Goal: Contribute content: Contribute content

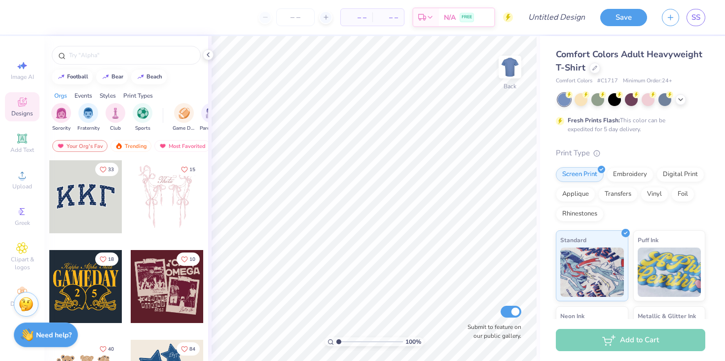
click at [26, 94] on div "Designs" at bounding box center [22, 106] width 35 height 29
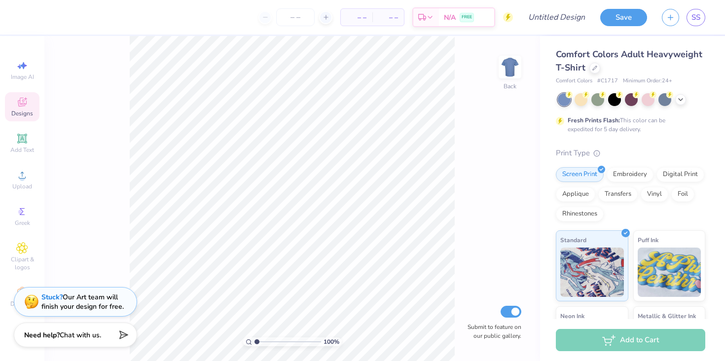
click at [26, 95] on div "Designs" at bounding box center [22, 106] width 35 height 29
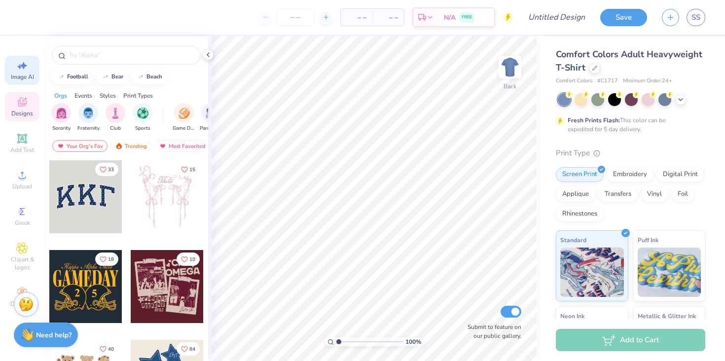
click at [26, 70] on icon at bounding box center [22, 66] width 12 height 12
select select "4"
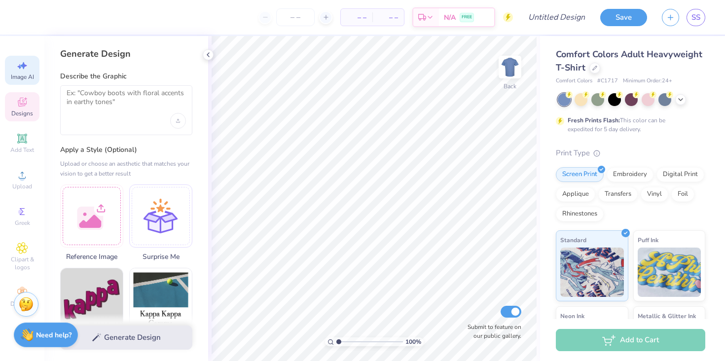
click at [23, 104] on icon at bounding box center [22, 103] width 8 height 6
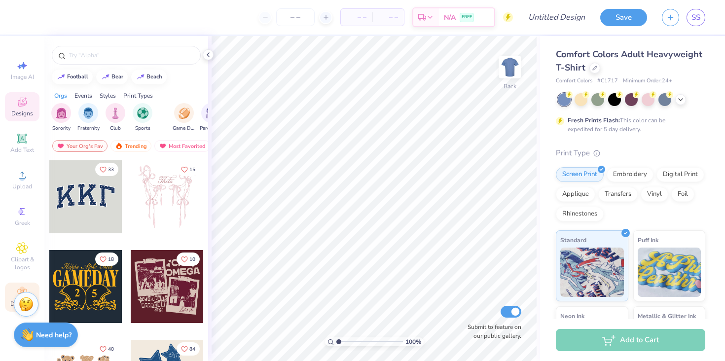
click at [26, 284] on div "Decorate" at bounding box center [22, 297] width 35 height 29
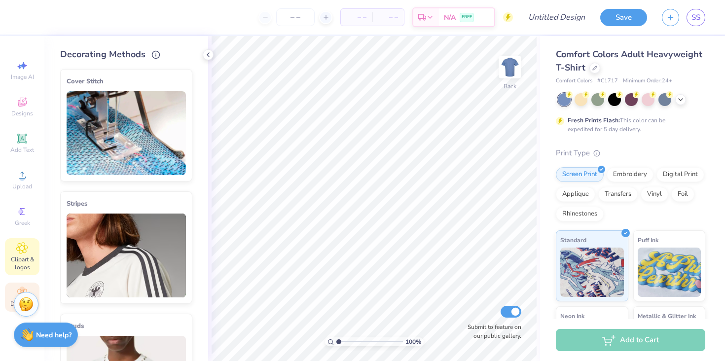
click at [20, 251] on icon at bounding box center [21, 248] width 11 height 12
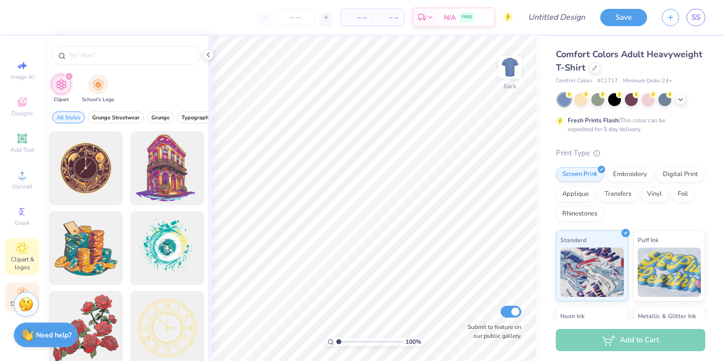
click at [31, 283] on div "Decorate" at bounding box center [22, 297] width 35 height 29
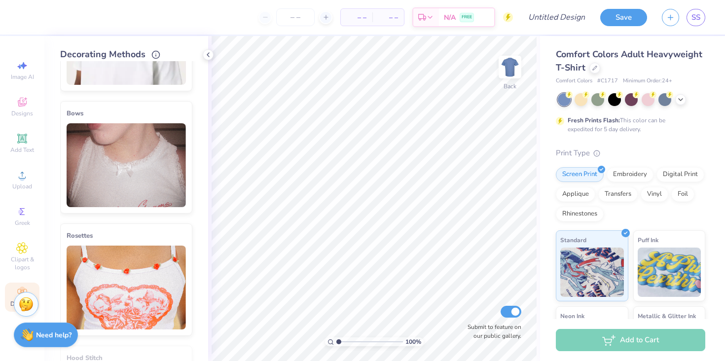
scroll to position [564, 0]
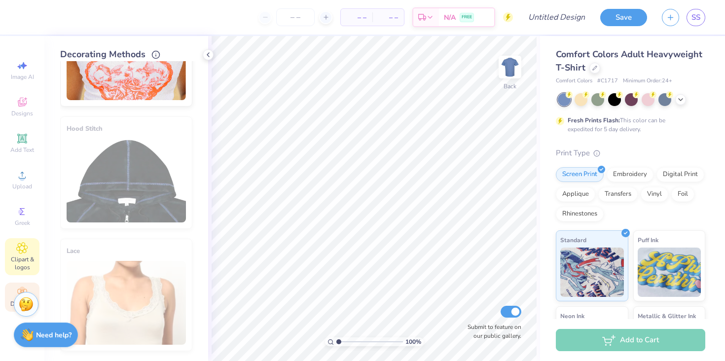
click at [25, 243] on icon at bounding box center [21, 248] width 11 height 12
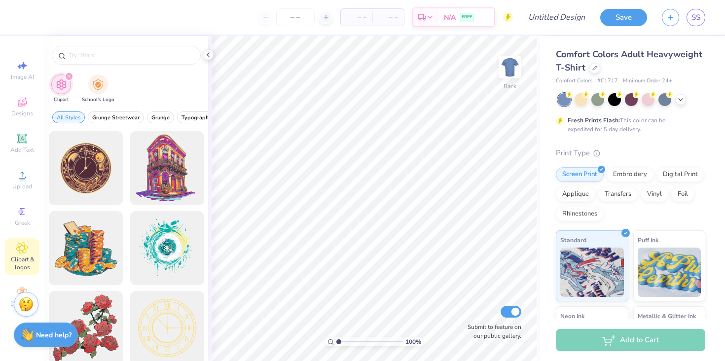
click at [11, 127] on div "Image AI Designs Add Text Upload Greek Clipart & logos Decorate" at bounding box center [22, 184] width 35 height 256
click at [15, 117] on span "Designs" at bounding box center [22, 114] width 22 height 8
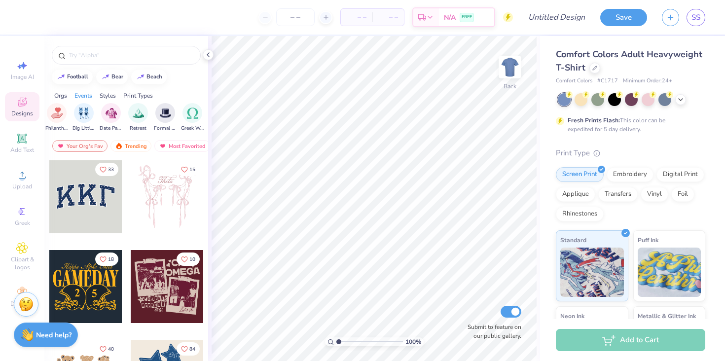
scroll to position [0, 0]
click at [121, 115] on div "filter for Club" at bounding box center [116, 112] width 20 height 20
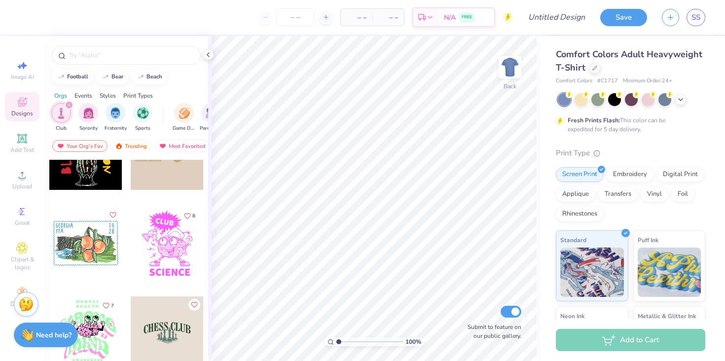
scroll to position [341, 0]
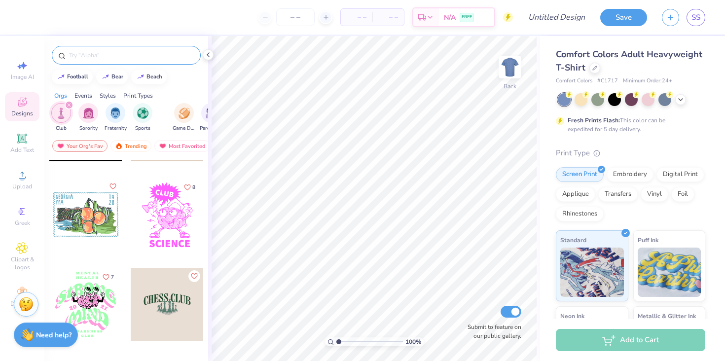
click at [113, 59] on input "text" at bounding box center [131, 55] width 126 height 10
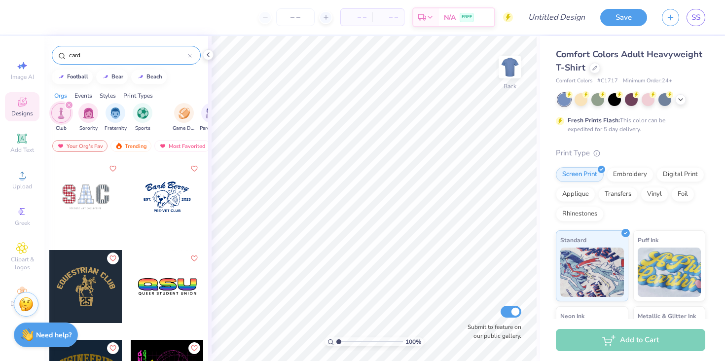
type input "card"
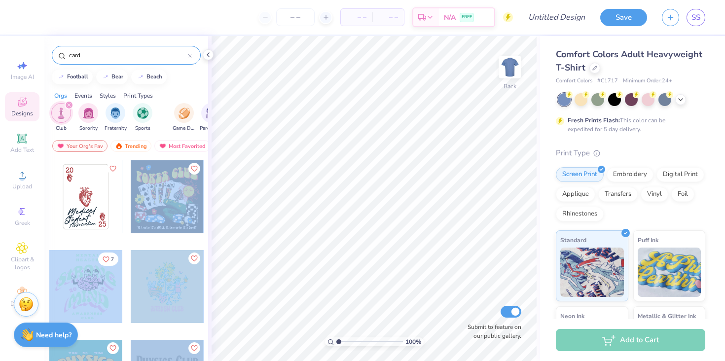
click at [331, 204] on div "– – Per Item – – Total Est. Delivery N/A FREE Design Title Save SS Image AI Des…" at bounding box center [362, 180] width 725 height 361
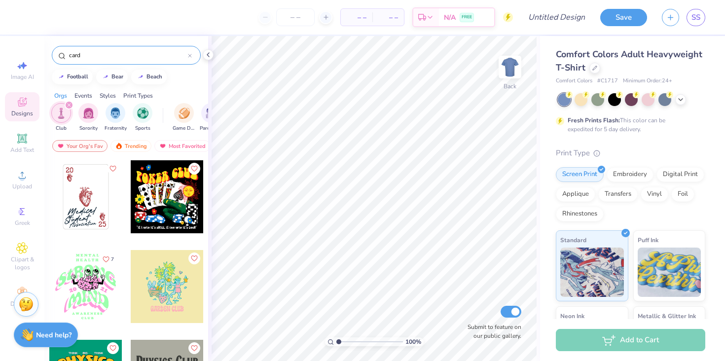
click at [75, 205] on div at bounding box center [85, 196] width 73 height 73
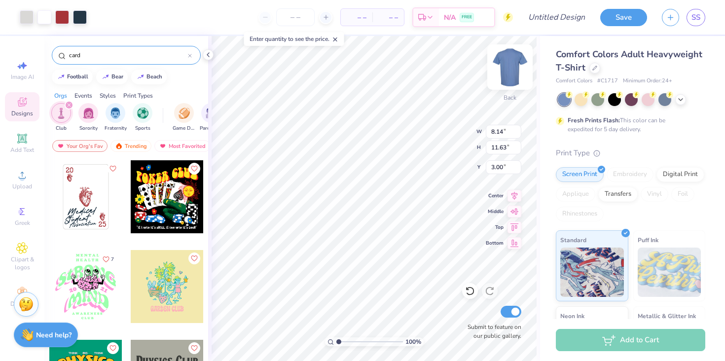
click at [516, 72] on img at bounding box center [509, 66] width 39 height 39
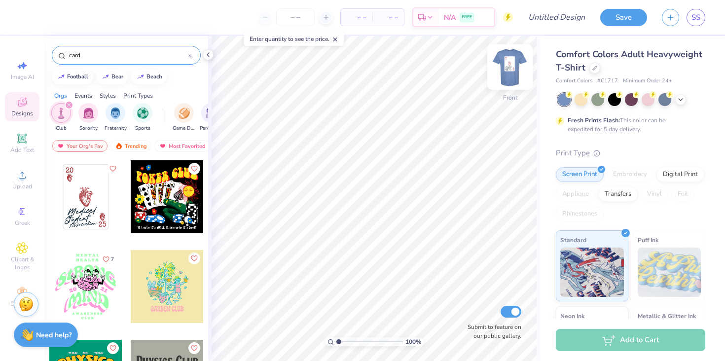
click at [508, 77] on img at bounding box center [509, 66] width 39 height 39
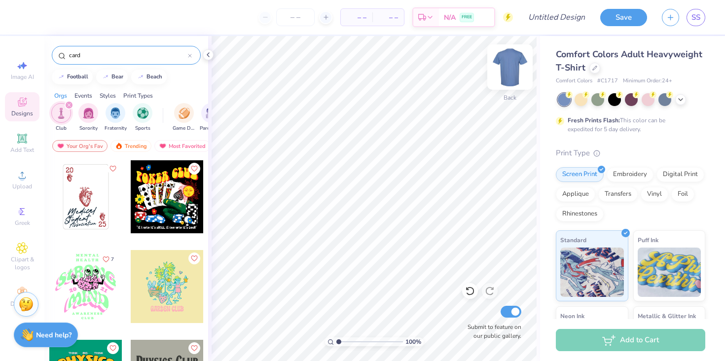
click at [505, 84] on div "Back" at bounding box center [510, 73] width 23 height 35
click at [667, 63] on div "Comfort Colors Adult Heavyweight T-Shirt" at bounding box center [631, 61] width 150 height 27
click at [600, 68] on div "Comfort Colors Adult Heavyweight T-Shirt" at bounding box center [631, 61] width 150 height 27
click at [598, 68] on div at bounding box center [595, 67] width 11 height 11
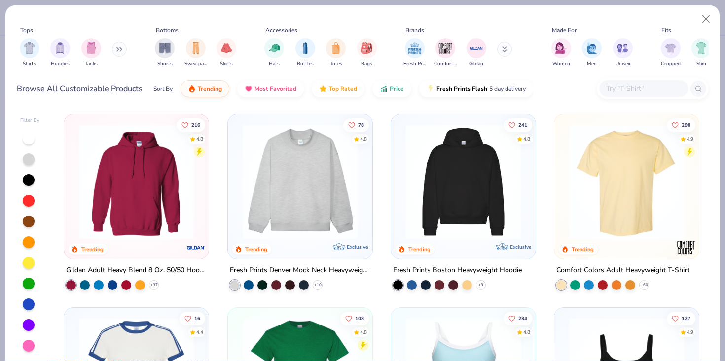
click at [333, 188] on img at bounding box center [300, 181] width 125 height 115
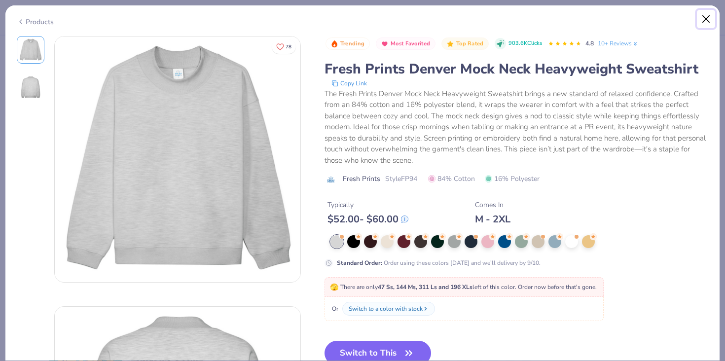
click at [705, 17] on button "Close" at bounding box center [706, 19] width 19 height 19
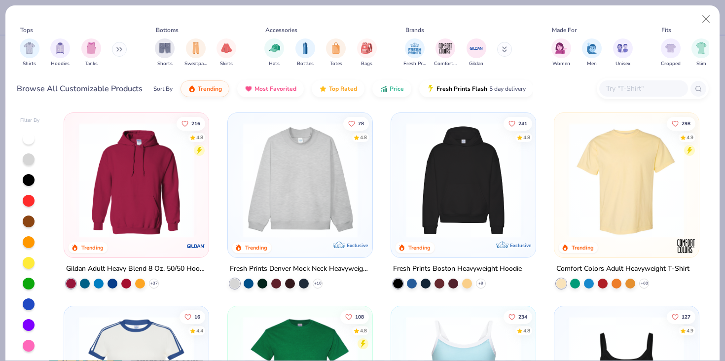
scroll to position [21, 0]
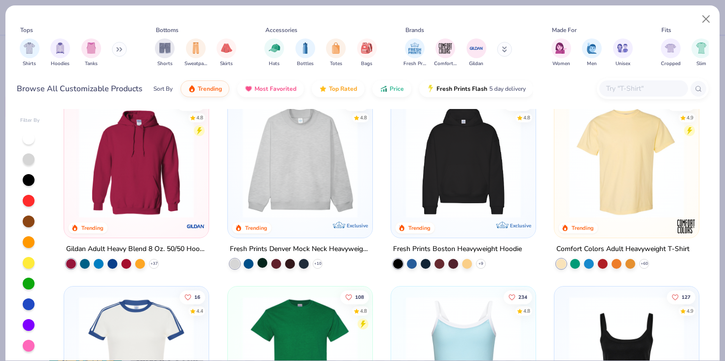
click at [263, 263] on div at bounding box center [263, 263] width 10 height 10
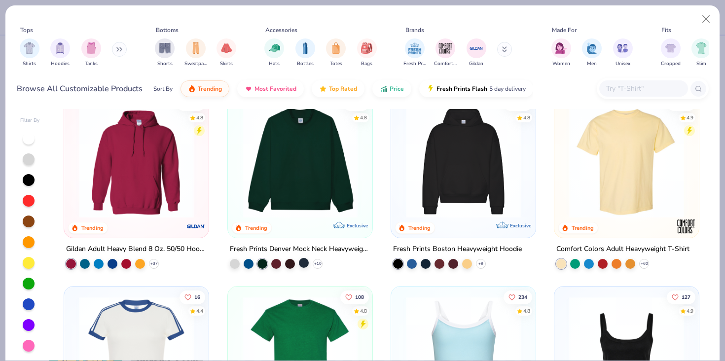
click at [302, 263] on div at bounding box center [304, 263] width 10 height 10
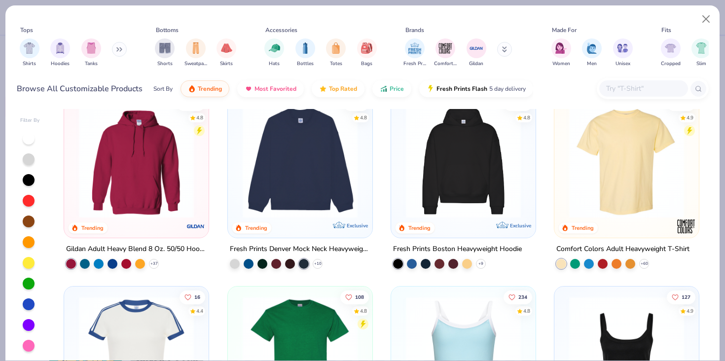
click at [330, 189] on img at bounding box center [300, 160] width 125 height 115
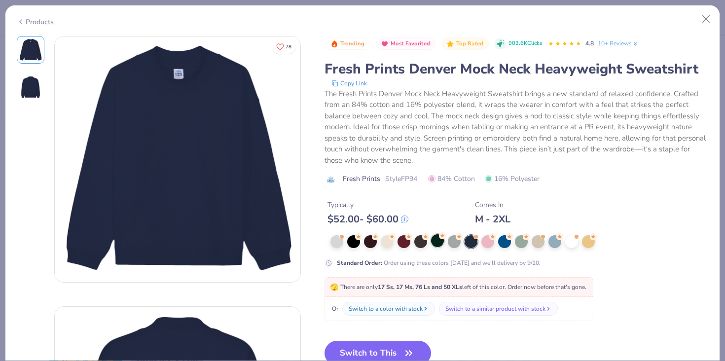
click at [433, 244] on div at bounding box center [437, 240] width 13 height 13
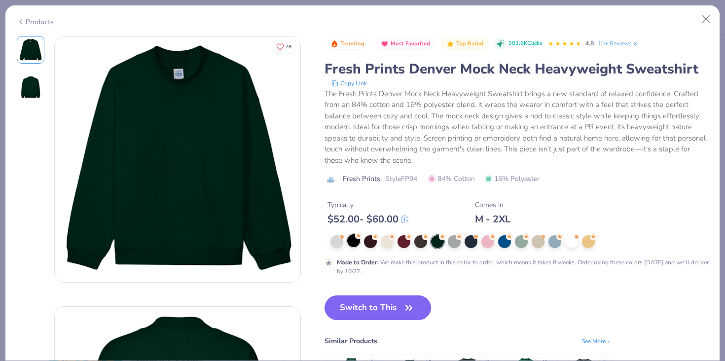
click at [353, 242] on div at bounding box center [353, 240] width 13 height 13
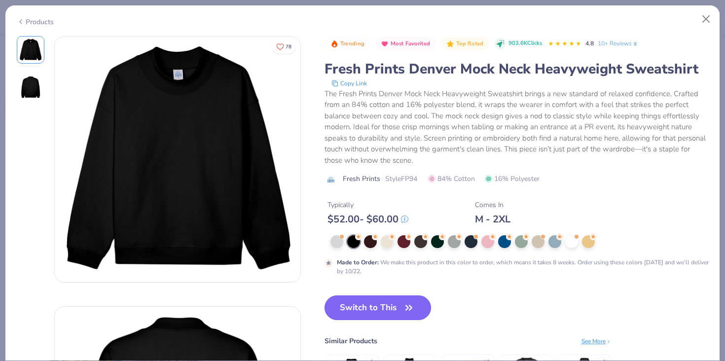
click at [353, 304] on button "Switch to This" at bounding box center [378, 308] width 107 height 25
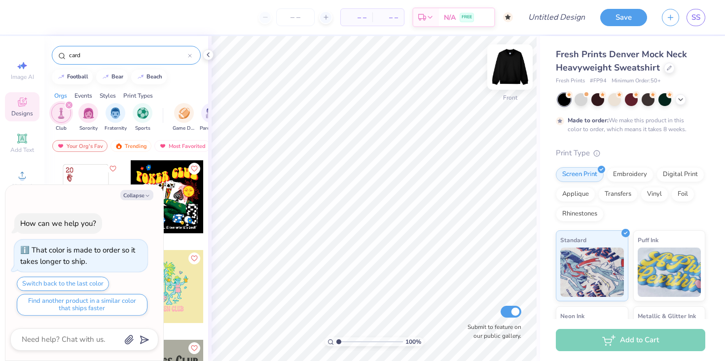
click at [515, 71] on img at bounding box center [509, 66] width 39 height 39
click at [515, 71] on img at bounding box center [510, 67] width 20 height 20
click at [112, 52] on input "card" at bounding box center [128, 55] width 120 height 10
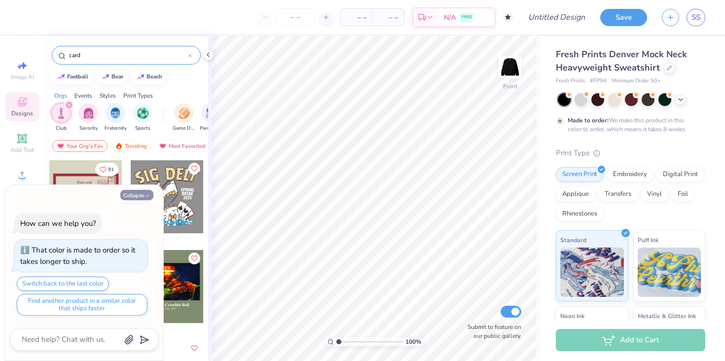
click at [147, 194] on icon "button" at bounding box center [148, 196] width 6 height 6
type textarea "x"
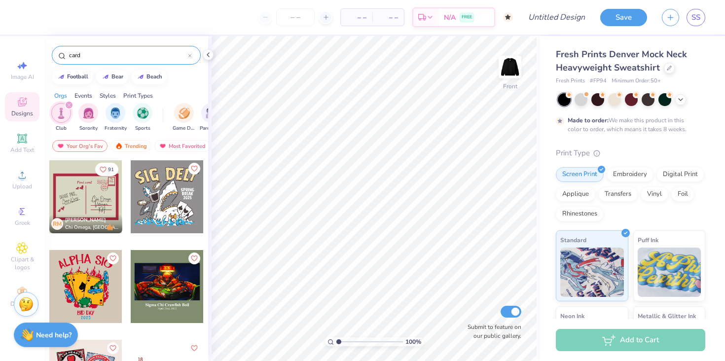
scroll to position [17, 0]
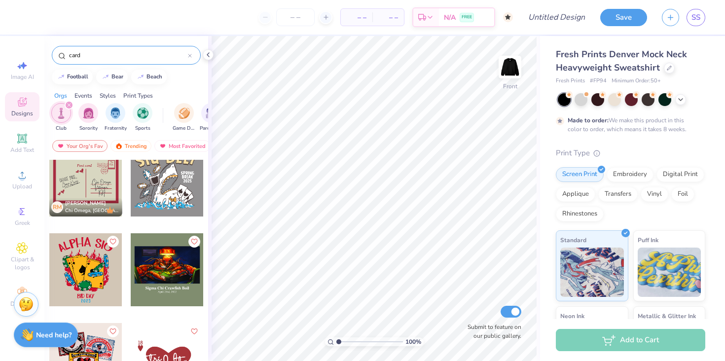
click at [132, 48] on div "card" at bounding box center [126, 55] width 149 height 19
click at [130, 58] on input "card" at bounding box center [128, 55] width 120 height 10
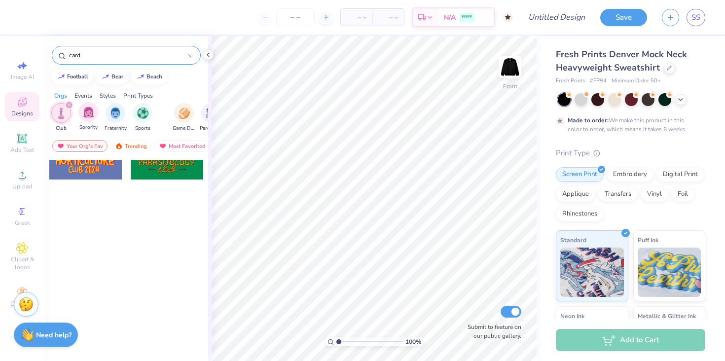
scroll to position [287, 0]
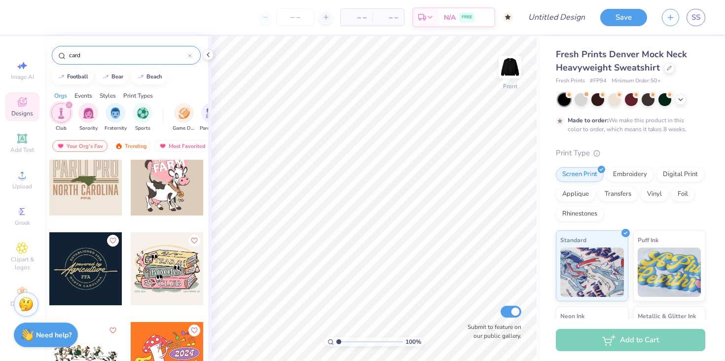
click at [110, 51] on input "card" at bounding box center [128, 55] width 120 height 10
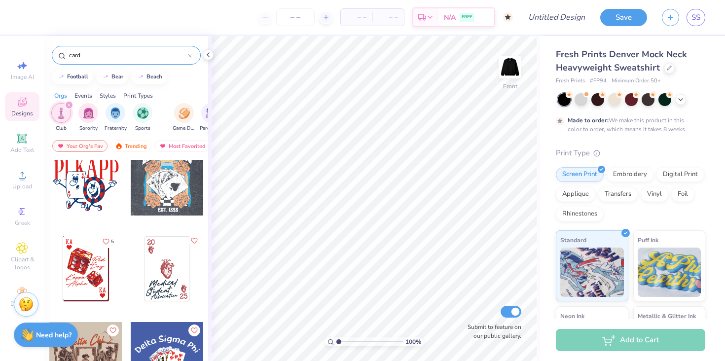
click at [110, 51] on input "card" at bounding box center [128, 55] width 120 height 10
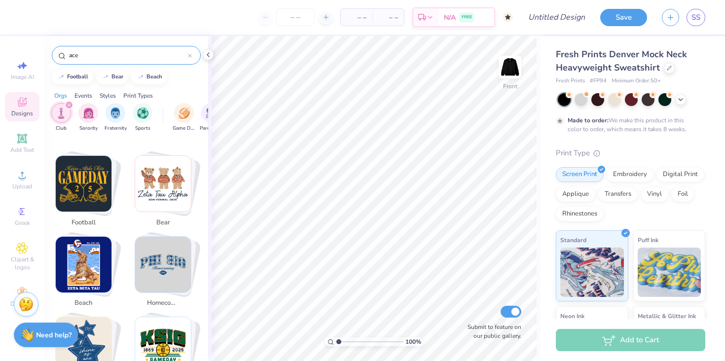
scroll to position [0, 0]
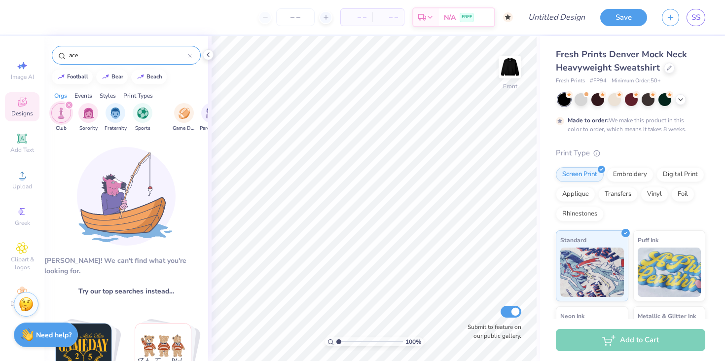
click at [123, 56] on input "ace" at bounding box center [128, 55] width 120 height 10
click at [118, 50] on input "ace" at bounding box center [128, 55] width 120 height 10
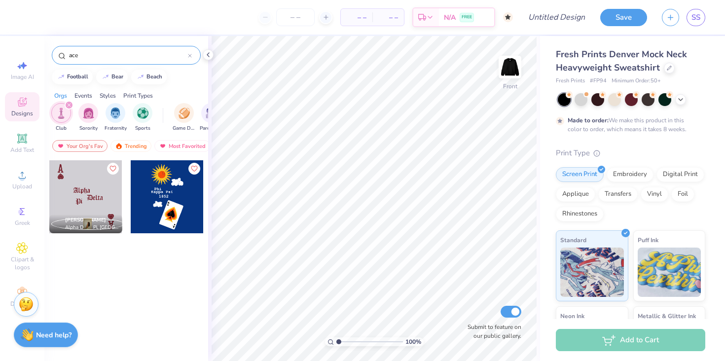
click at [118, 50] on input "ace" at bounding box center [128, 55] width 120 height 10
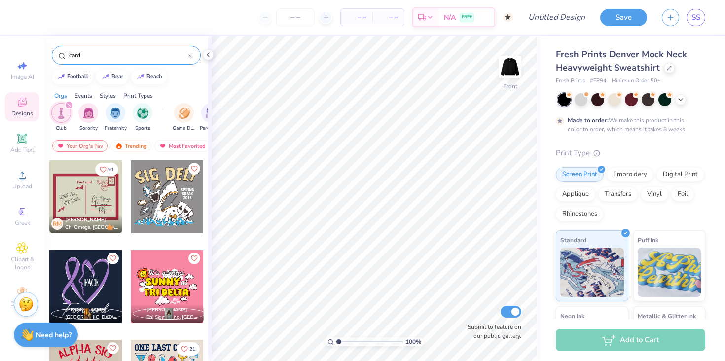
type input "card"
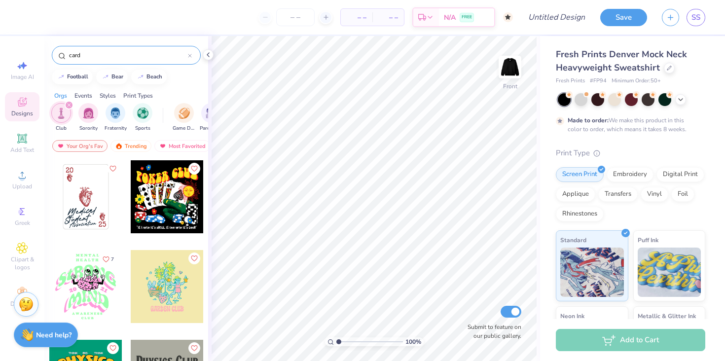
click at [89, 198] on div at bounding box center [85, 196] width 73 height 73
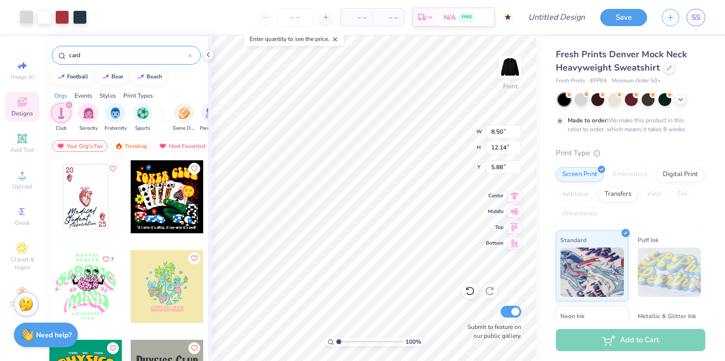
type input "5.87"
type input "8.33"
type input "11.98"
type input "5.95"
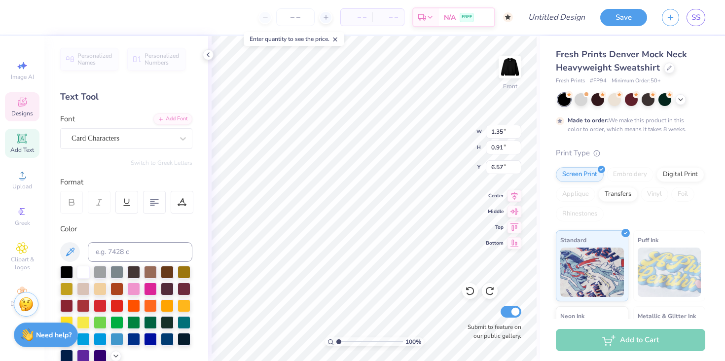
type textarea "a"
type input "16.62"
type textarea "2"
type textarea "A"
type input "1.09"
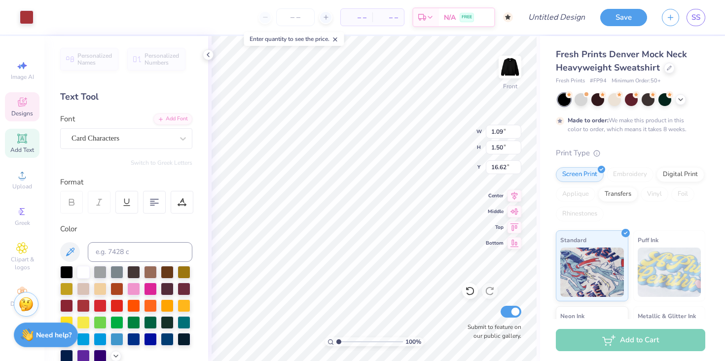
type input "1.50"
type input "14.88"
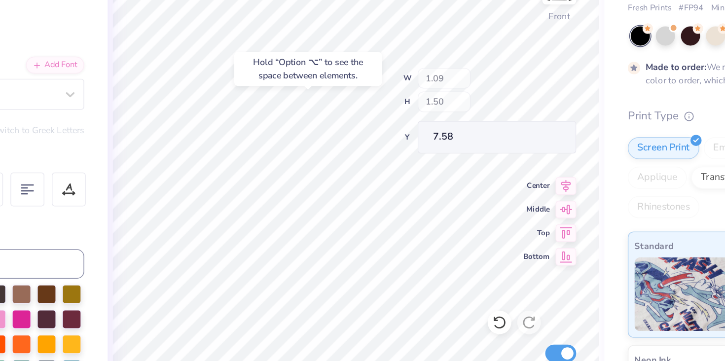
type input "7.58"
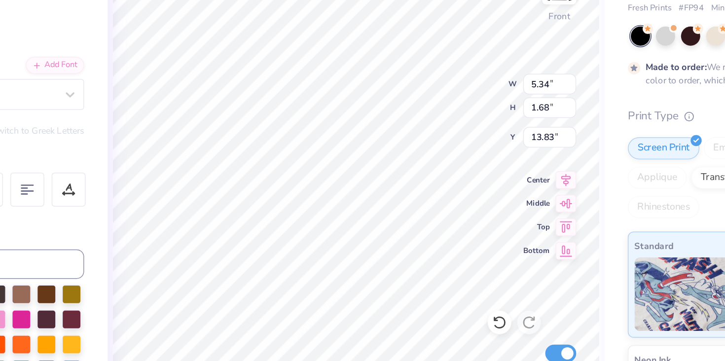
type textarea "n"
type textarea "Nachte"
type input "5.01"
type input "1.43"
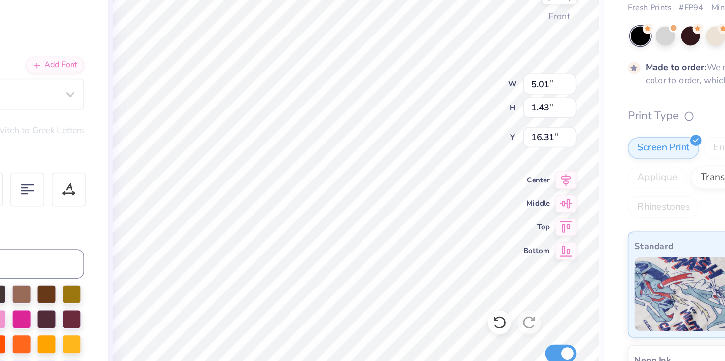
type input "16.31"
type input "4.57"
type input "1.92"
type input "15.13"
type textarea "Raho"
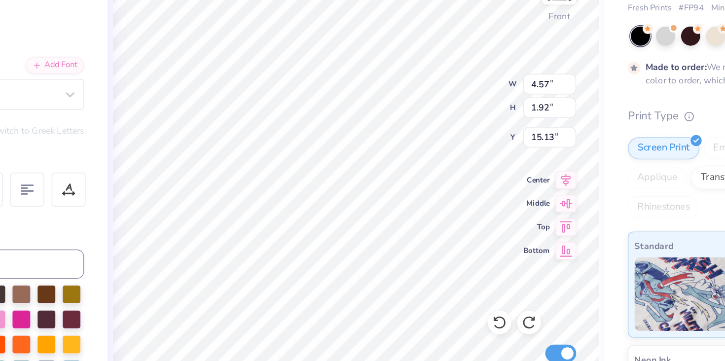
scroll to position [0, 0]
type input "5.34"
type input "1.68"
type input "13.83"
type textarea "l"
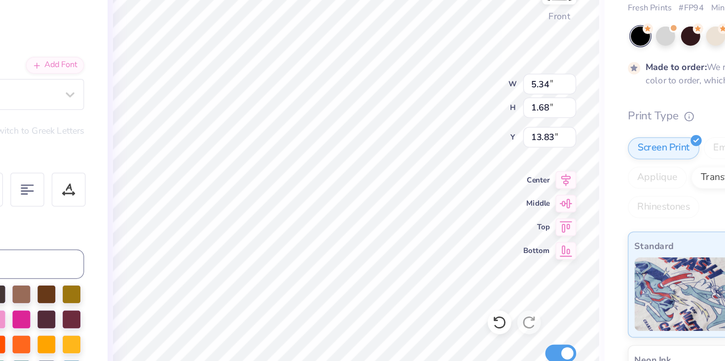
type textarea "Nachte"
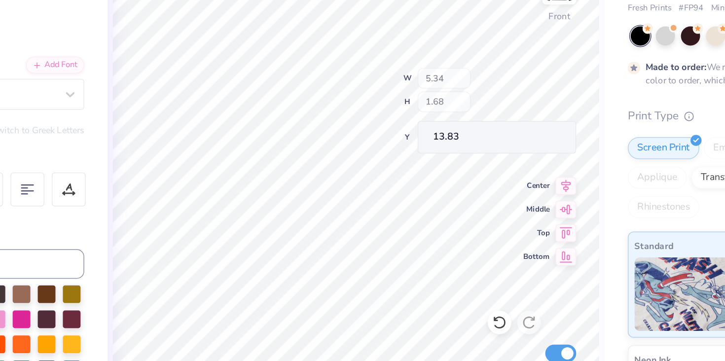
type input "5.01"
type input "1.43"
type input "16.31"
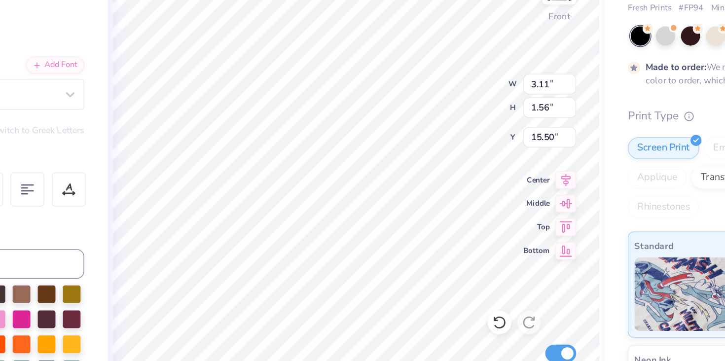
type input "16.07"
type input "4.67"
type input "1.88"
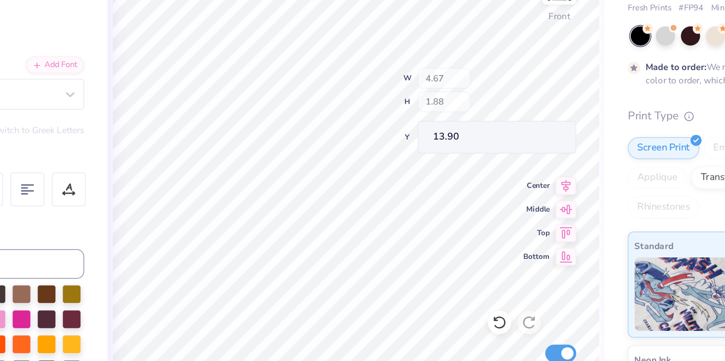
type input "14.19"
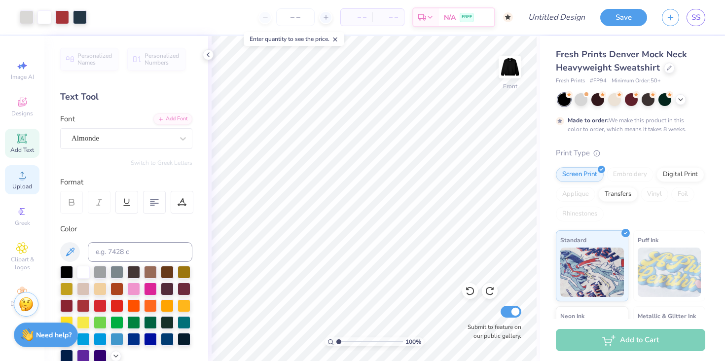
click at [20, 168] on div "Upload" at bounding box center [22, 179] width 35 height 29
click at [13, 187] on span "Upload" at bounding box center [22, 187] width 20 height 8
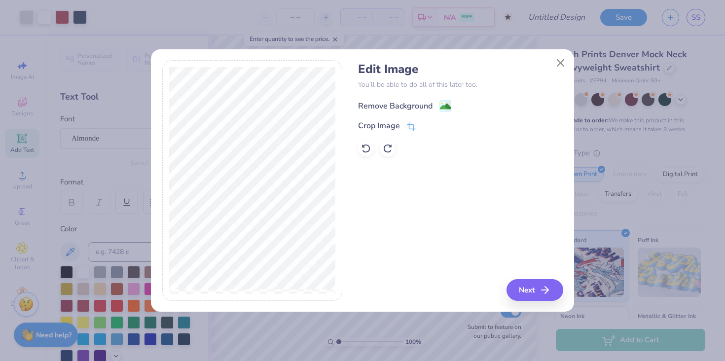
click at [436, 107] on div "Remove Background" at bounding box center [404, 106] width 93 height 12
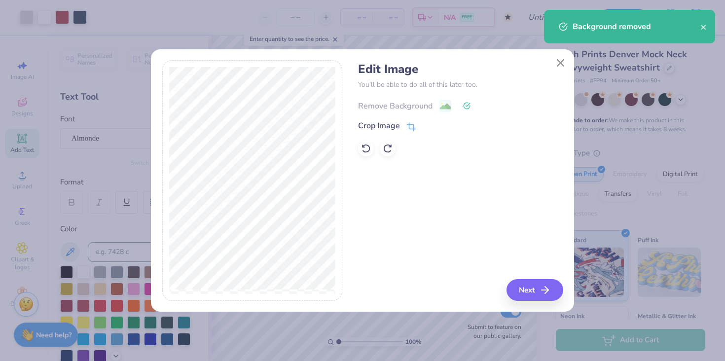
click at [436, 107] on div "Remove Background" at bounding box center [460, 105] width 205 height 12
click at [449, 108] on div "Remove Background" at bounding box center [460, 105] width 205 height 12
click at [368, 151] on icon at bounding box center [366, 149] width 10 height 10
click at [406, 126] on div "Crop Image" at bounding box center [387, 127] width 58 height 12
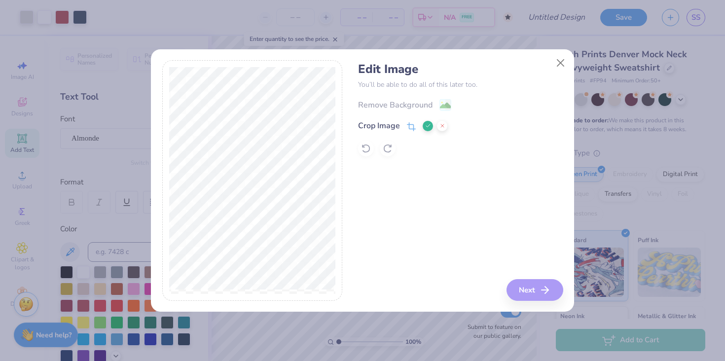
click at [536, 285] on div "Edit Image You’ll be able to do all of this later too. Remove Background Crop I…" at bounding box center [460, 180] width 205 height 241
click at [429, 127] on icon at bounding box center [428, 126] width 6 height 6
click at [531, 292] on button "Next" at bounding box center [536, 290] width 57 height 22
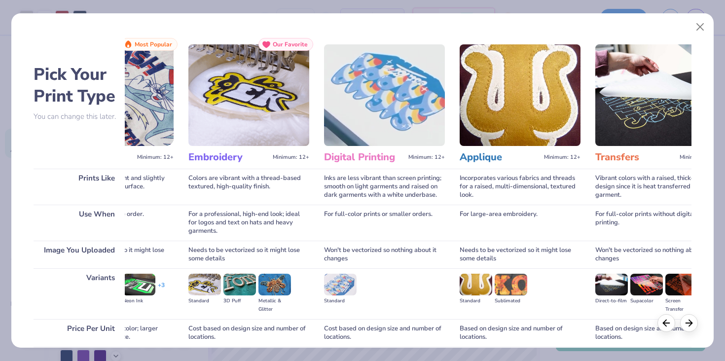
scroll to position [81, 0]
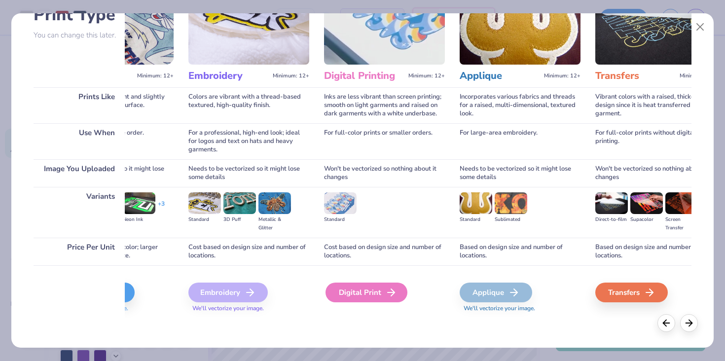
click at [373, 288] on div "Digital Print" at bounding box center [367, 293] width 82 height 20
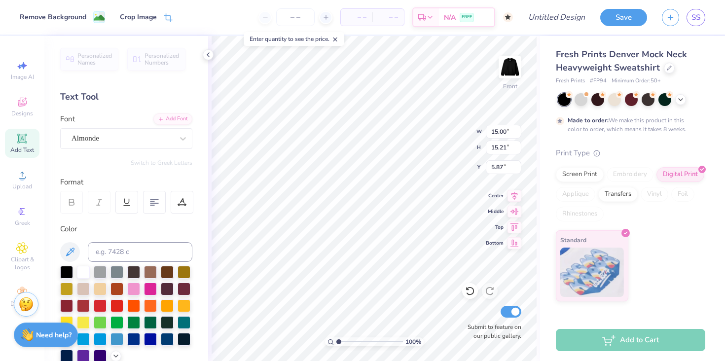
type input "5.95"
type input "4.17"
type input "4.23"
type input "8.50"
type input "5.73"
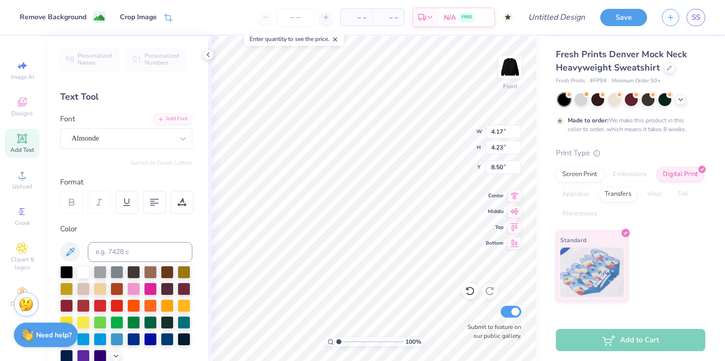
type input "5.81"
type input "8.09"
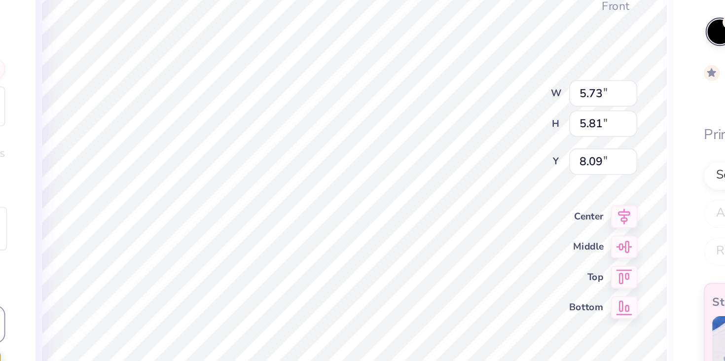
type input "8.33"
type input "11.98"
type input "5.95"
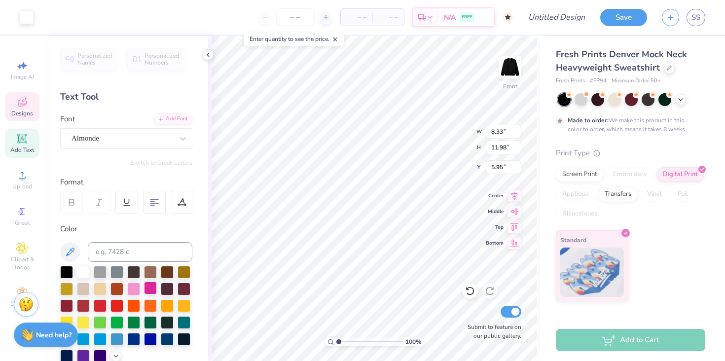
click at [150, 288] on div at bounding box center [150, 288] width 13 height 13
click at [115, 306] on div at bounding box center [117, 305] width 13 height 13
type input "3.11"
type input "1.56"
type input "16.07"
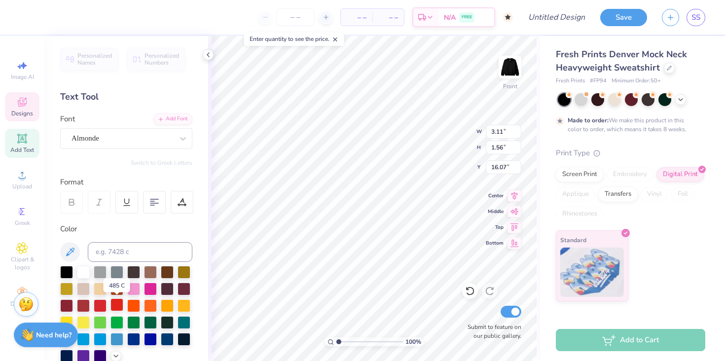
click at [116, 304] on div at bounding box center [117, 305] width 13 height 13
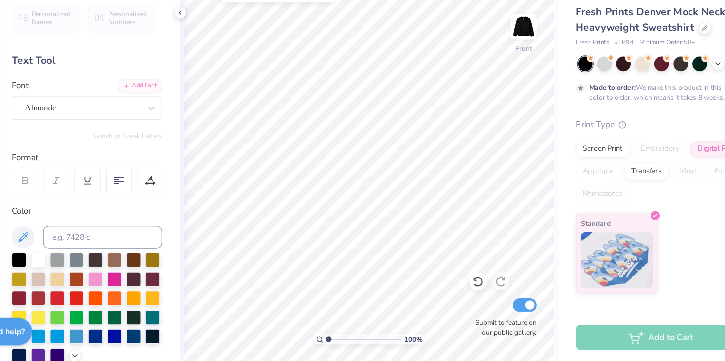
scroll to position [0, 0]
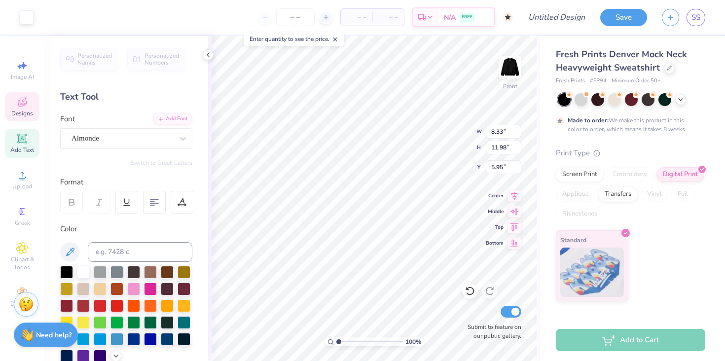
type input "5.73"
type input "5.81"
type input "7.96"
type input "8.33"
type input "11.98"
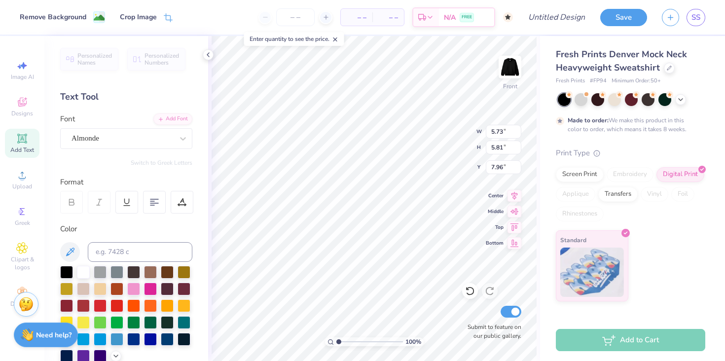
type input "5.95"
type input "5.73"
type input "5.81"
type input "7.96"
type input "8.36"
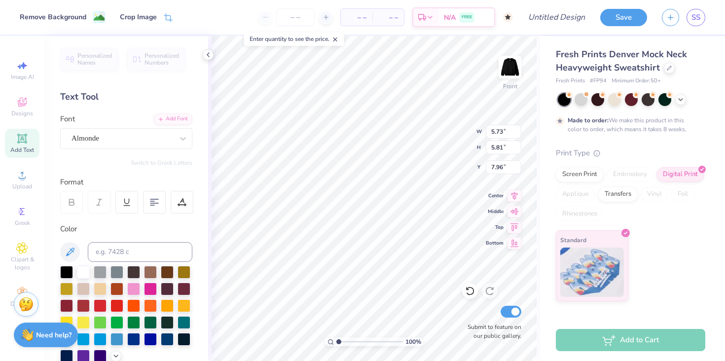
type input "8.48"
type input "7.96"
type input "5.73"
type input "5.81"
type input "8.09"
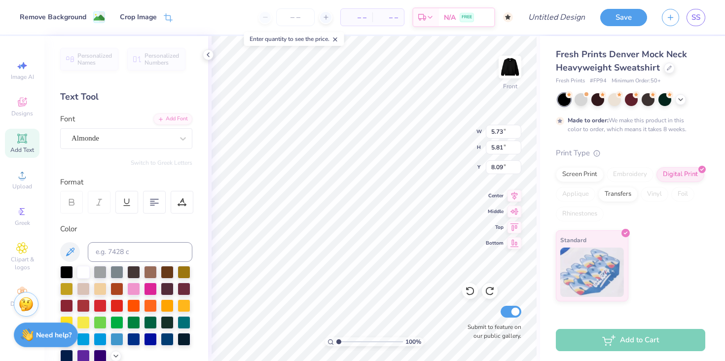
type input "8.33"
type input "11.98"
type input "5.95"
click at [66, 275] on div at bounding box center [66, 271] width 13 height 13
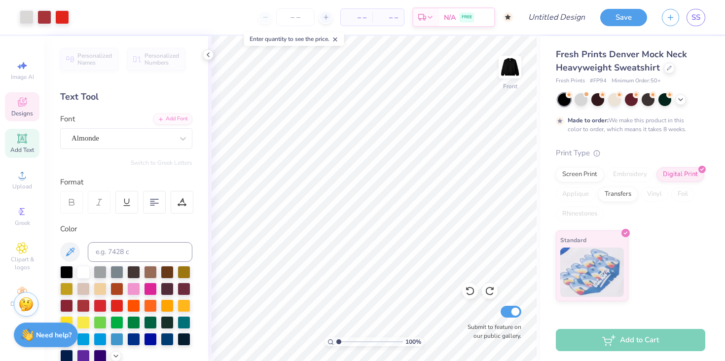
click at [21, 108] on icon at bounding box center [22, 102] width 12 height 12
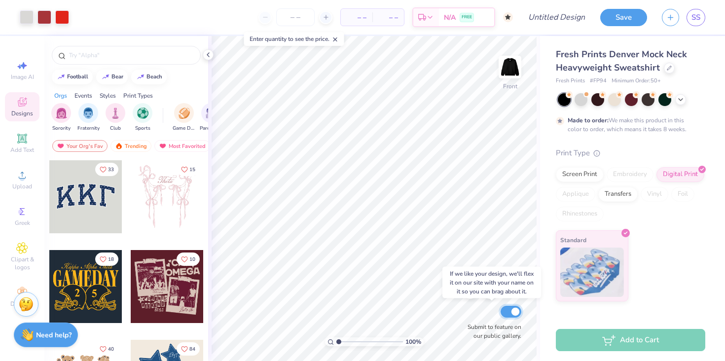
click at [512, 308] on input "Submit to feature on our public gallery." at bounding box center [511, 312] width 21 height 12
click at [510, 314] on input "Submit to feature on our public gallery." at bounding box center [511, 312] width 21 height 12
checkbox input "true"
click at [22, 69] on icon at bounding box center [22, 66] width 12 height 12
select select "4"
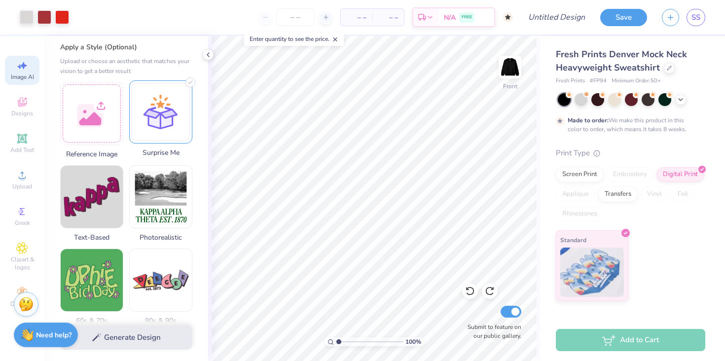
scroll to position [113, 0]
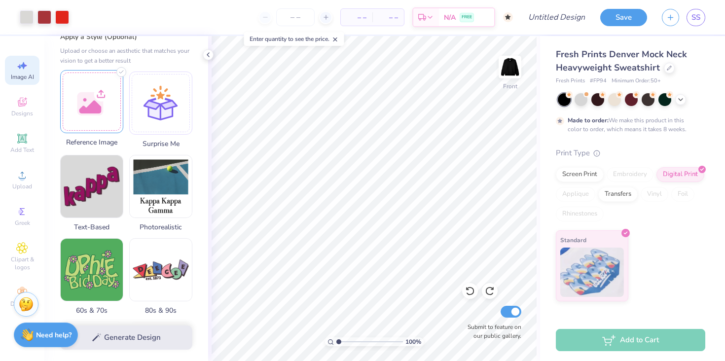
click at [85, 113] on div at bounding box center [91, 101] width 63 height 63
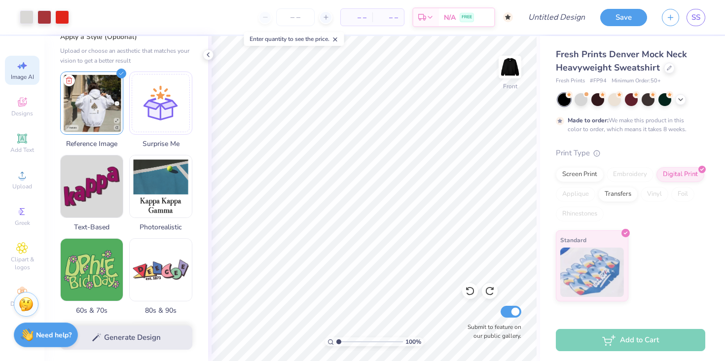
click at [124, 337] on div "Generate Design" at bounding box center [126, 338] width 164 height 48
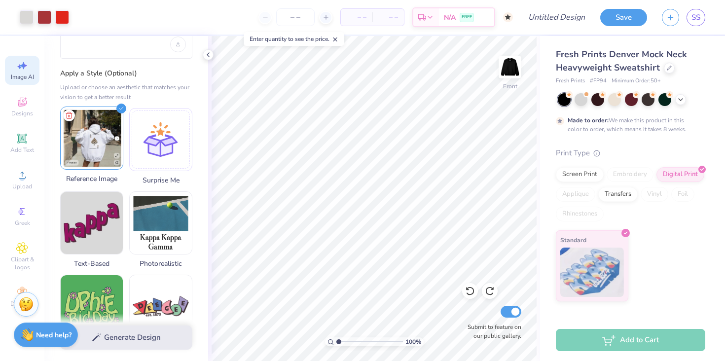
click at [104, 135] on img at bounding box center [92, 138] width 62 height 62
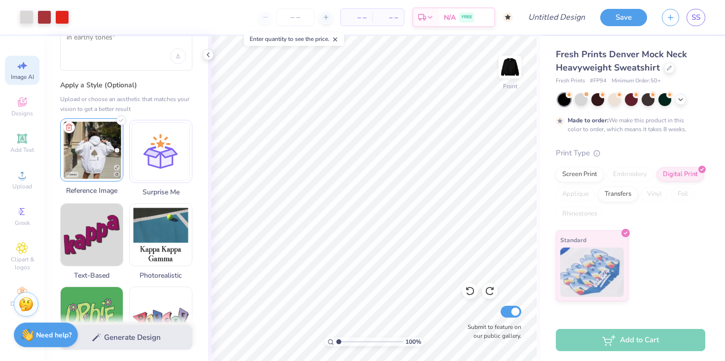
click at [104, 135] on img at bounding box center [92, 150] width 62 height 62
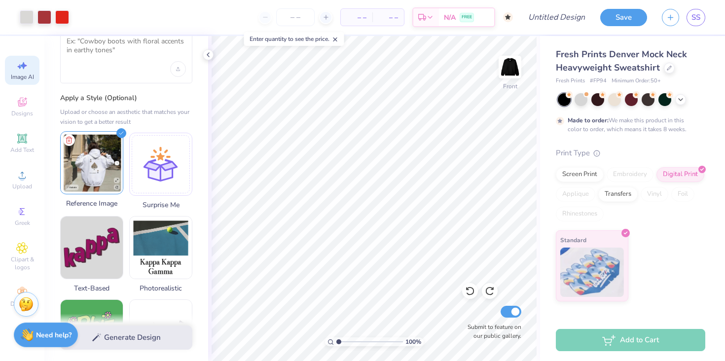
scroll to position [0, 0]
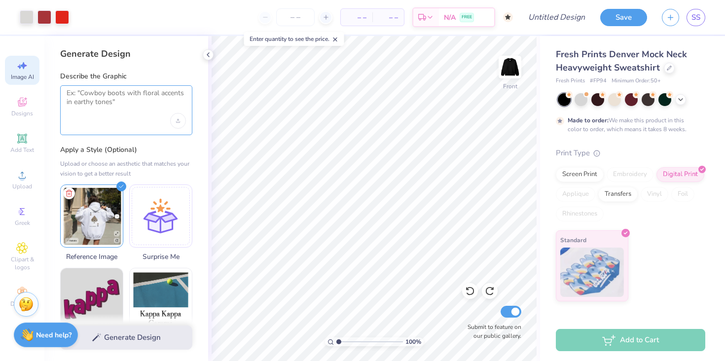
click at [103, 106] on textarea at bounding box center [126, 101] width 119 height 25
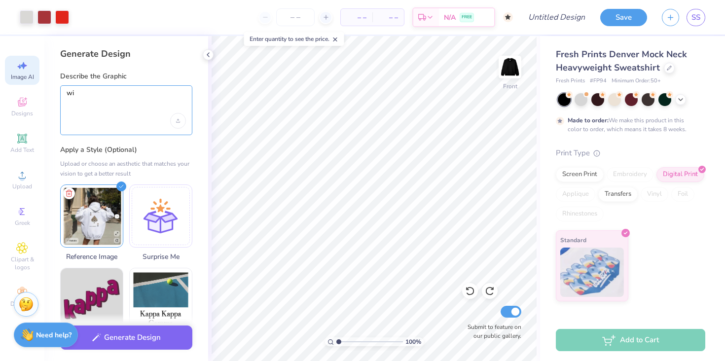
type textarea "w"
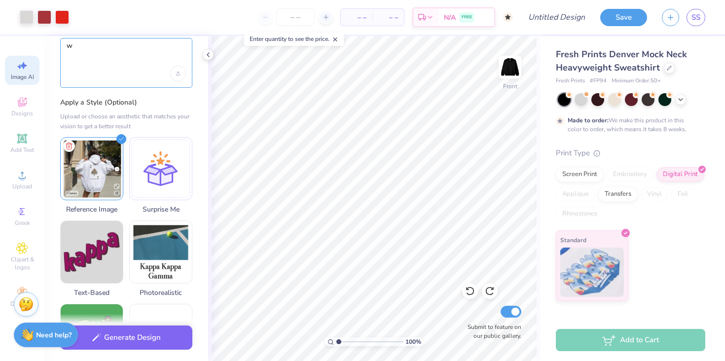
scroll to position [47, 0]
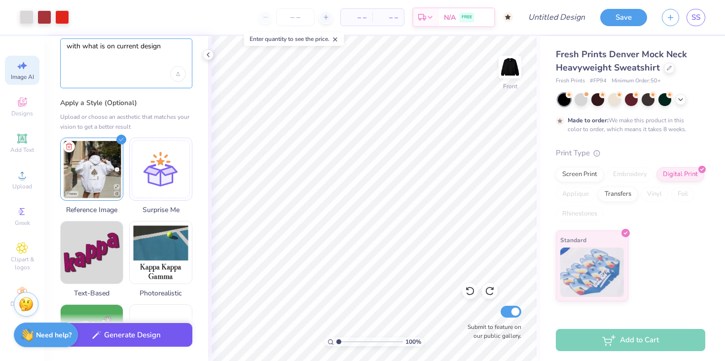
type textarea "with what is on current design"
click at [152, 333] on button "Generate Design" at bounding box center [126, 335] width 132 height 24
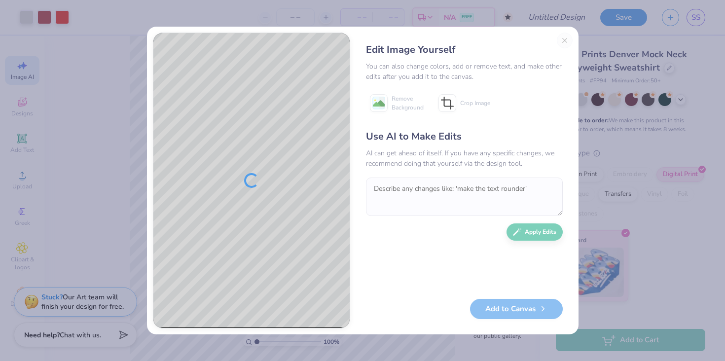
click at [565, 39] on div "Edit Image Yourself You can also change colors, add or remove text, and make ot…" at bounding box center [464, 181] width 217 height 296
click at [314, 223] on div at bounding box center [251, 180] width 196 height 295
